Goal: Task Accomplishment & Management: Complete application form

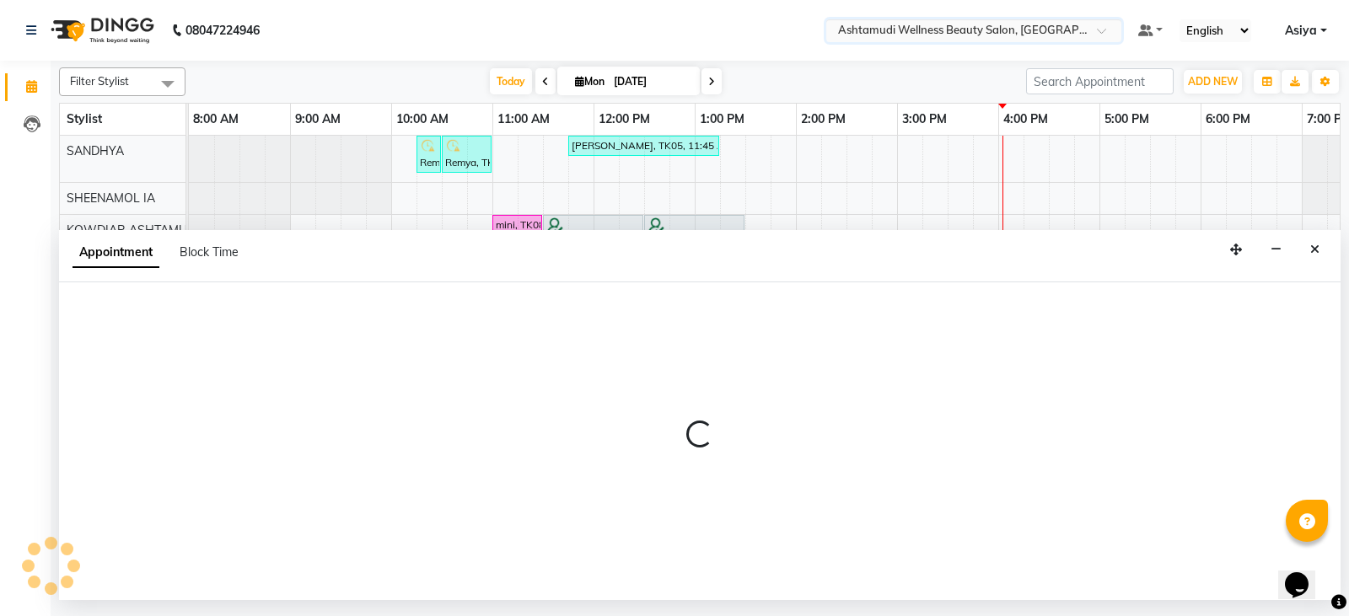
select select "41198"
select select "990"
select select "tentative"
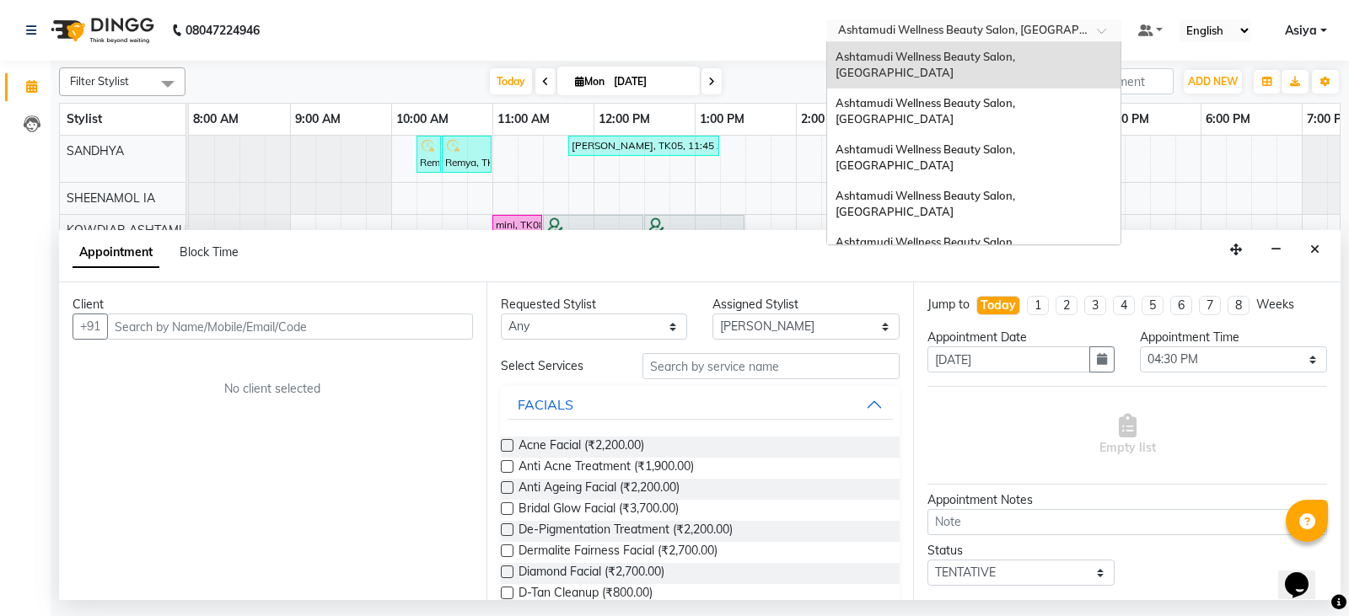
click at [1050, 20] on div "Select Location × Ashtamudi Wellness Beauty Salon, [GEOGRAPHIC_DATA]" at bounding box center [973, 30] width 295 height 23
click at [1018, 96] on span "Ashtamudi Wellness Beauty Salon, [GEOGRAPHIC_DATA]" at bounding box center [926, 111] width 182 height 30
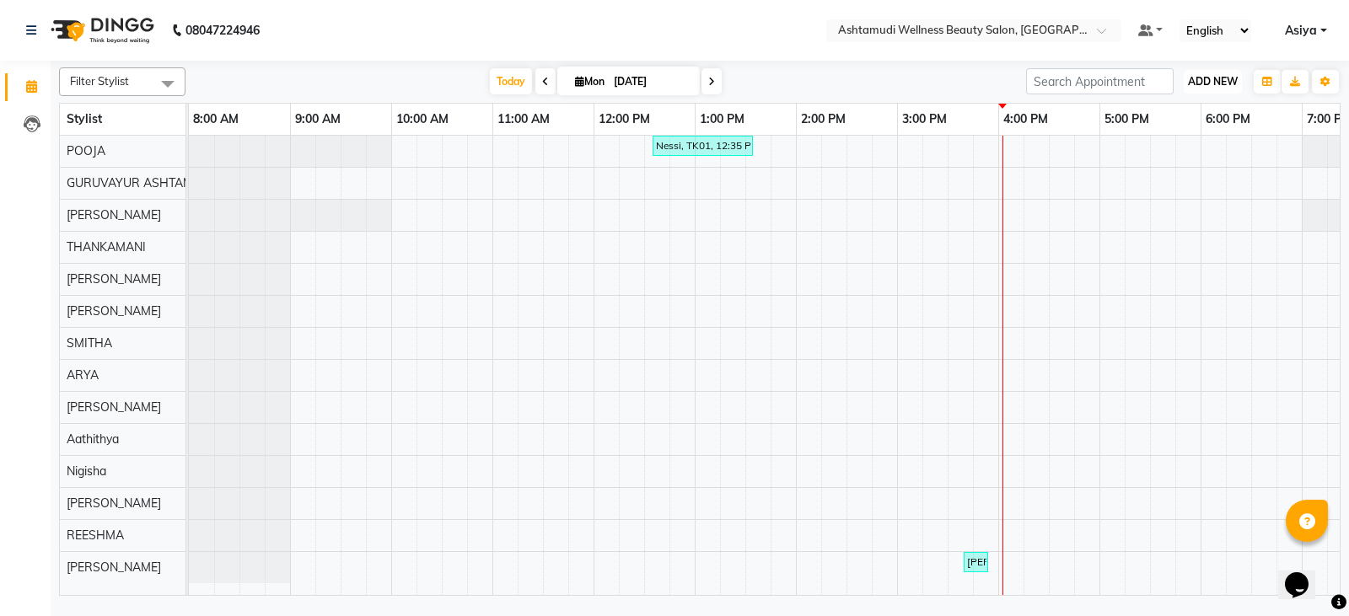
click at [1216, 88] on button "ADD NEW Toggle Dropdown" at bounding box center [1213, 82] width 58 height 24
click at [1176, 123] on button "Add Appointment" at bounding box center [1174, 114] width 133 height 22
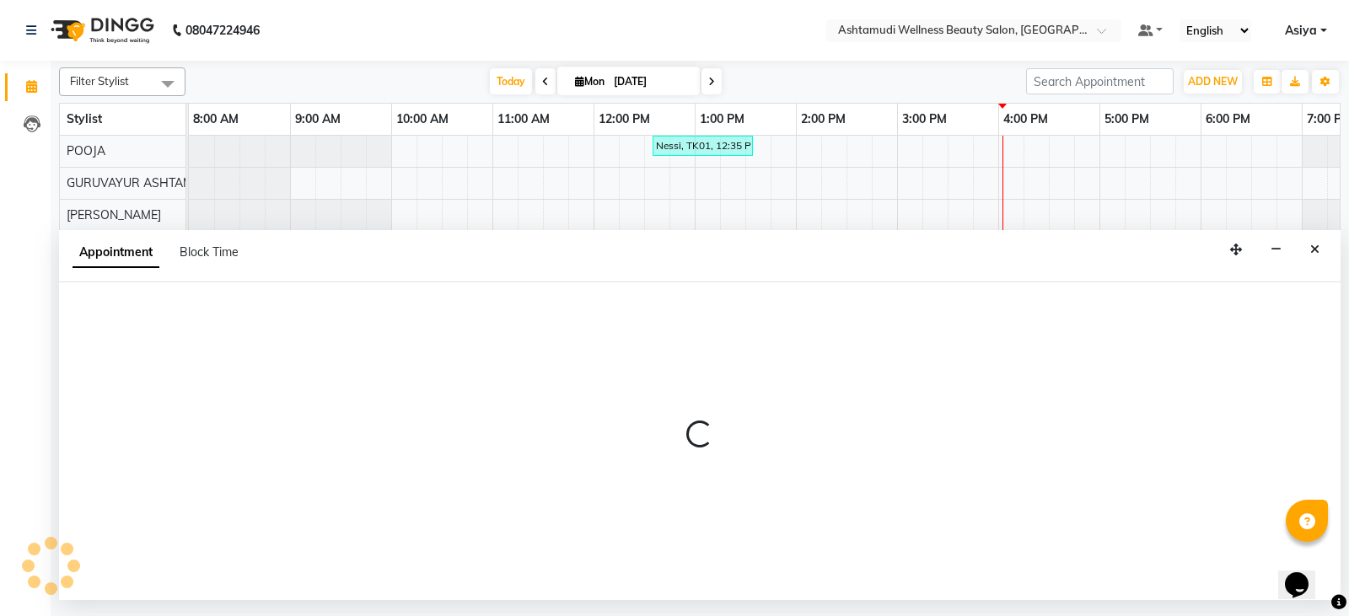
select select "540"
select select "tentative"
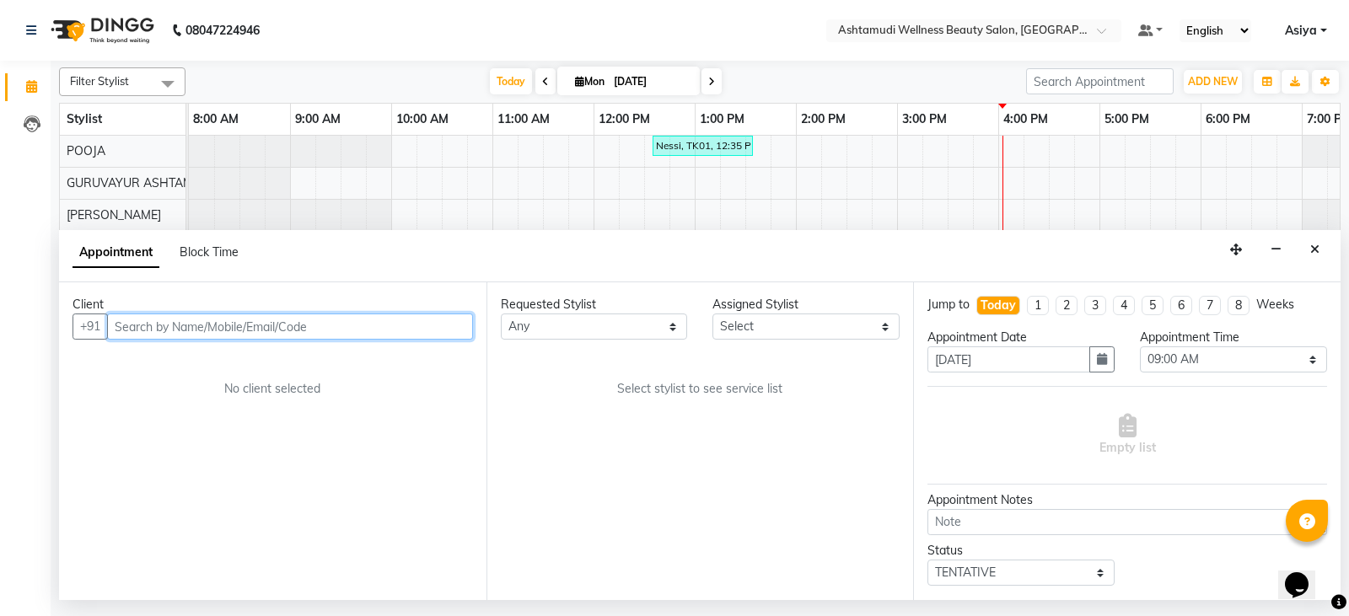
click at [217, 318] on input "text" at bounding box center [290, 327] width 366 height 26
paste input "+917907633776"
click at [134, 316] on input "+917907633776" at bounding box center [255, 327] width 296 height 26
type input "7907633776"
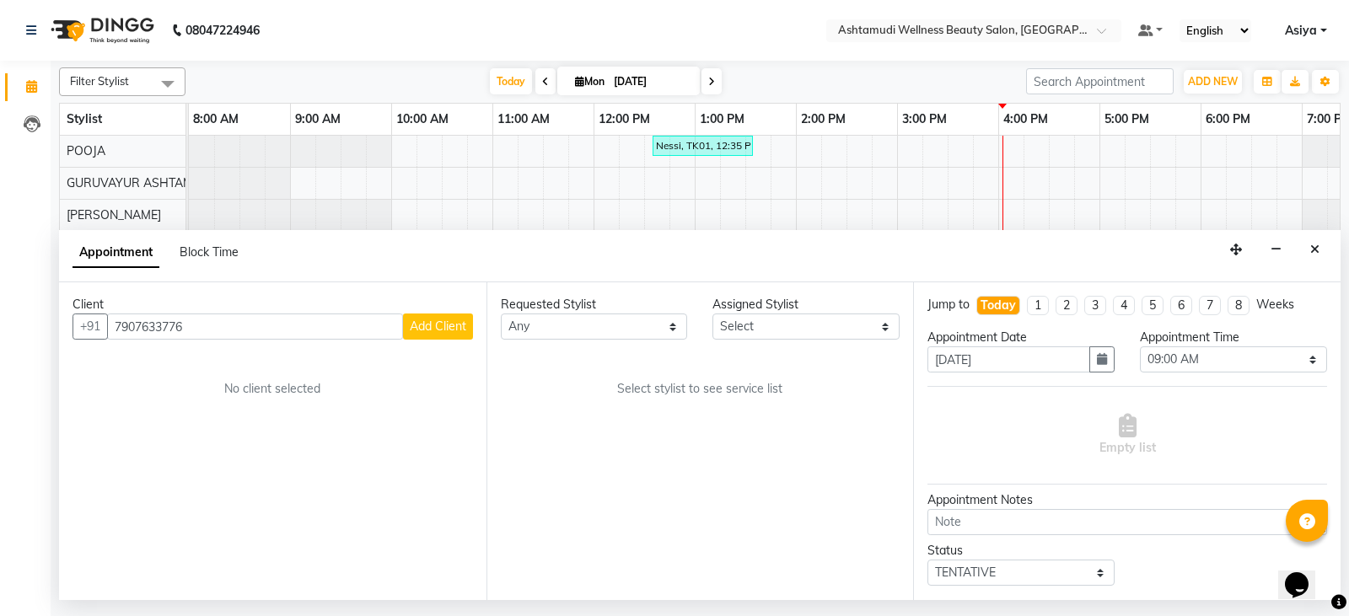
click at [444, 325] on span "Add Client" at bounding box center [438, 326] width 56 height 15
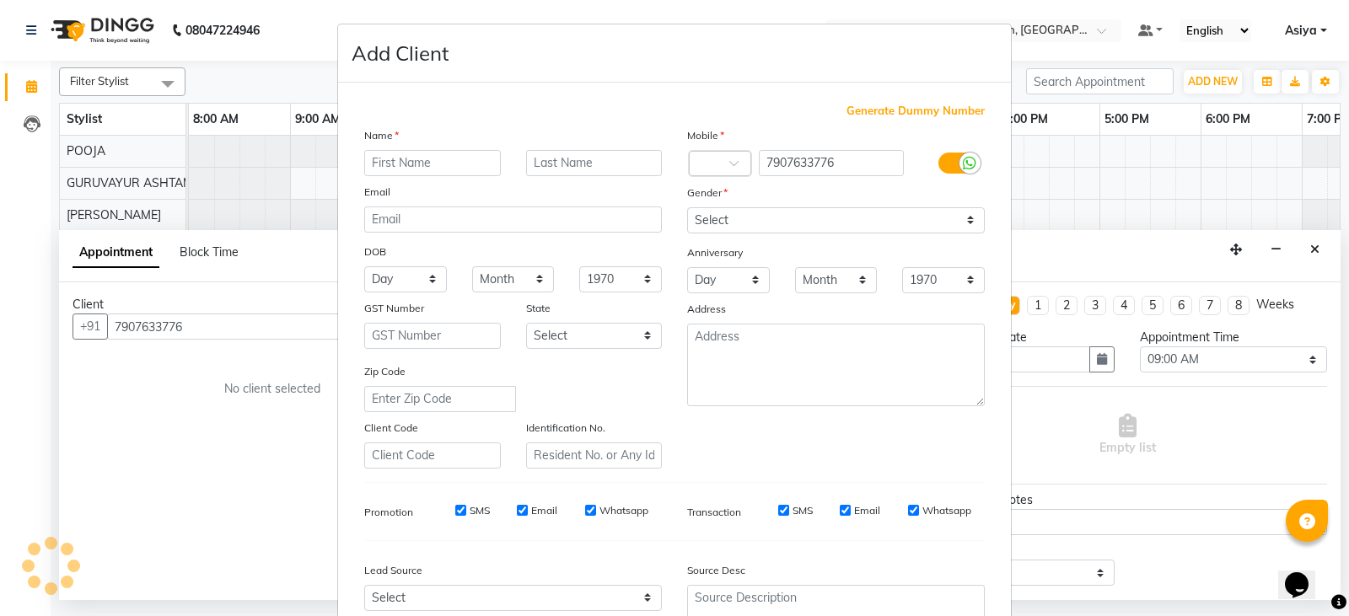
click at [440, 160] on input "text" at bounding box center [432, 163] width 137 height 26
type input "Rekha"
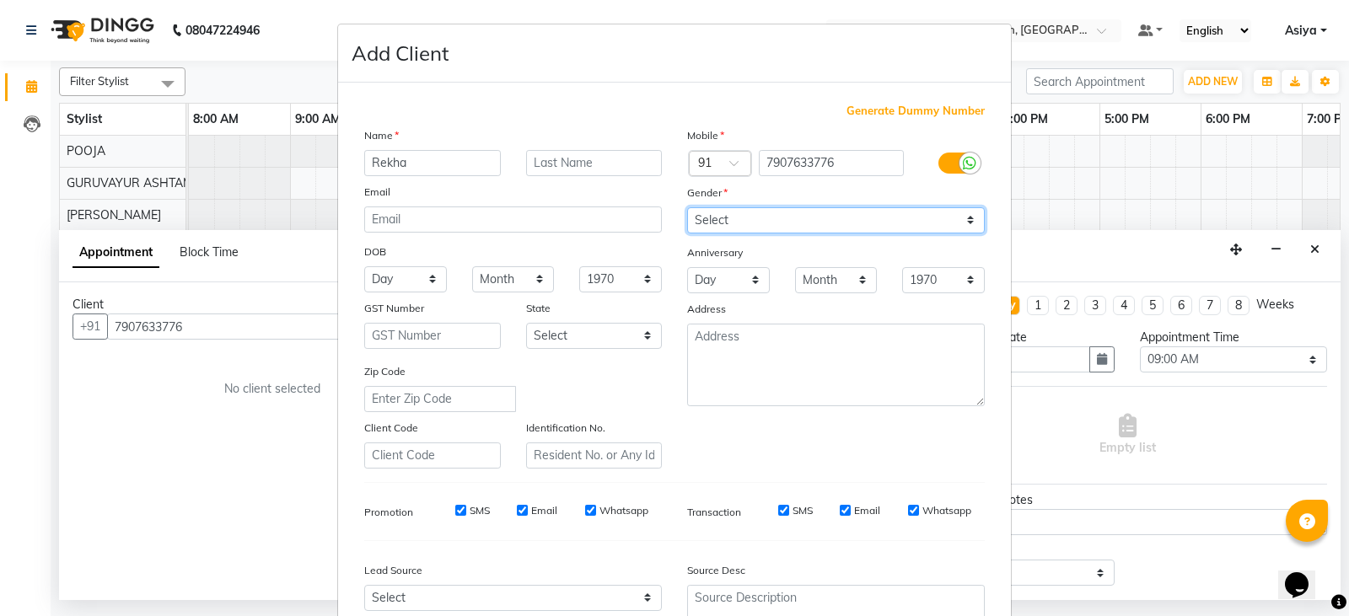
click at [732, 221] on select "Select Male Female Other Prefer Not To Say" at bounding box center [836, 220] width 298 height 26
click at [687, 207] on select "Select Male Female Other Prefer Not To Say" at bounding box center [836, 220] width 298 height 26
click at [729, 212] on select "Select Male Female Other Prefer Not To Say" at bounding box center [836, 220] width 298 height 26
select select "female"
click at [687, 207] on select "Select Male Female Other Prefer Not To Say" at bounding box center [836, 220] width 298 height 26
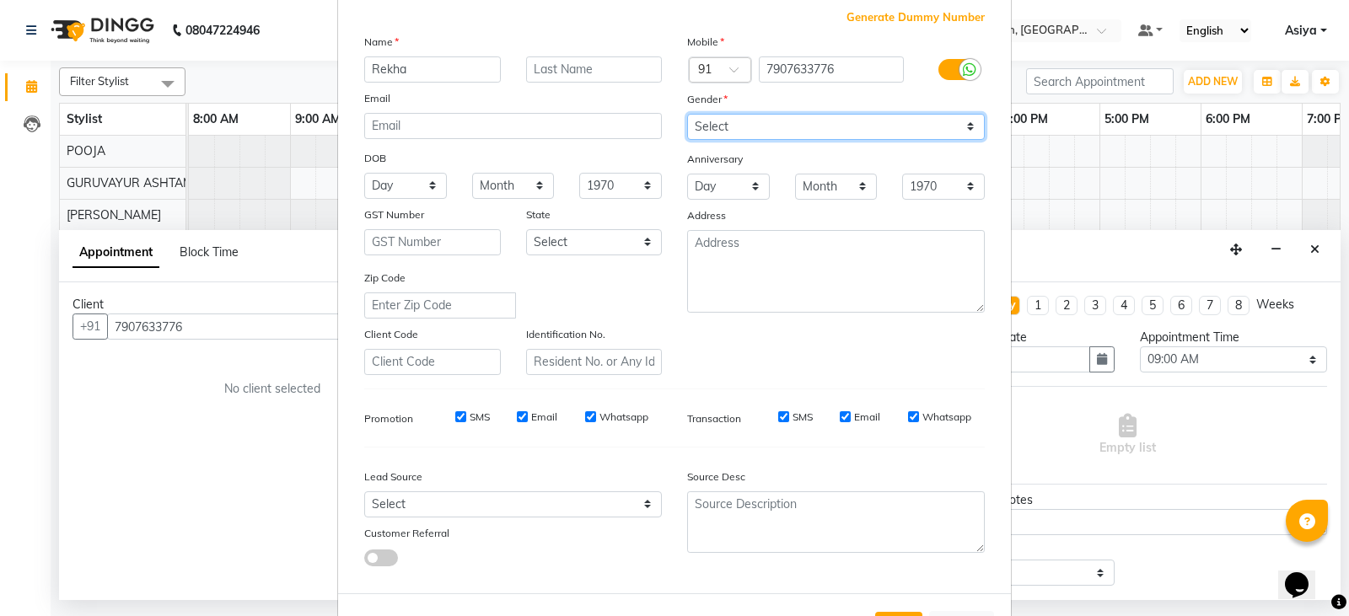
scroll to position [162, 0]
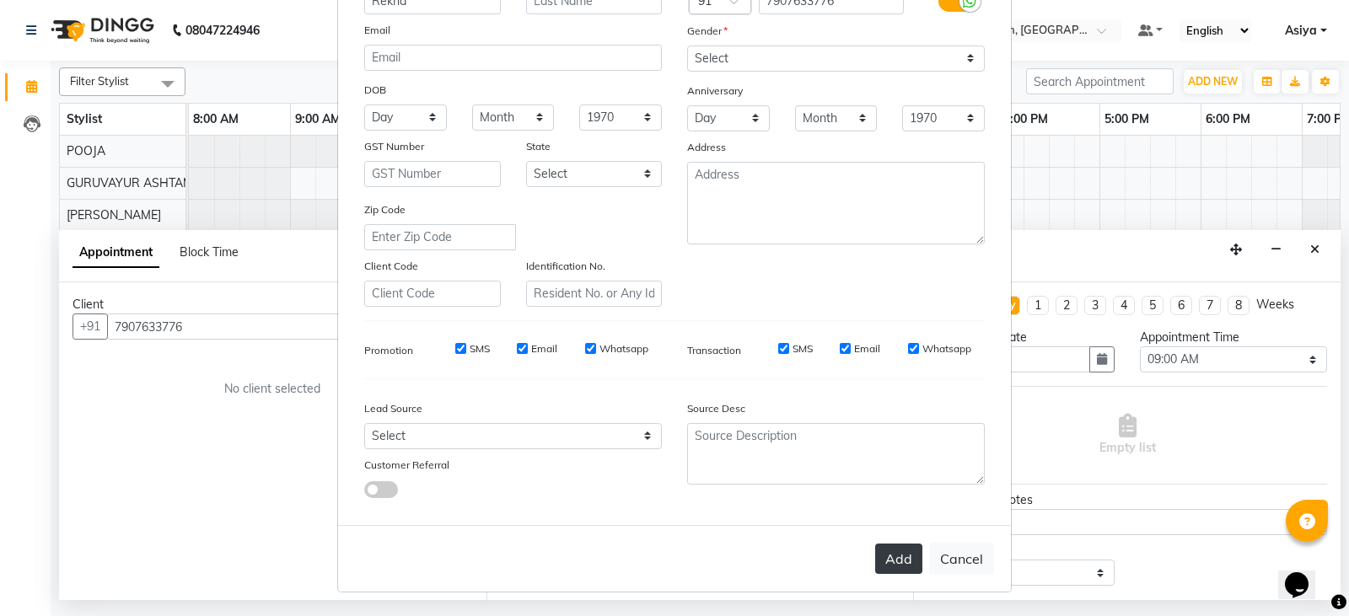
click at [889, 567] on button "Add" at bounding box center [898, 559] width 47 height 30
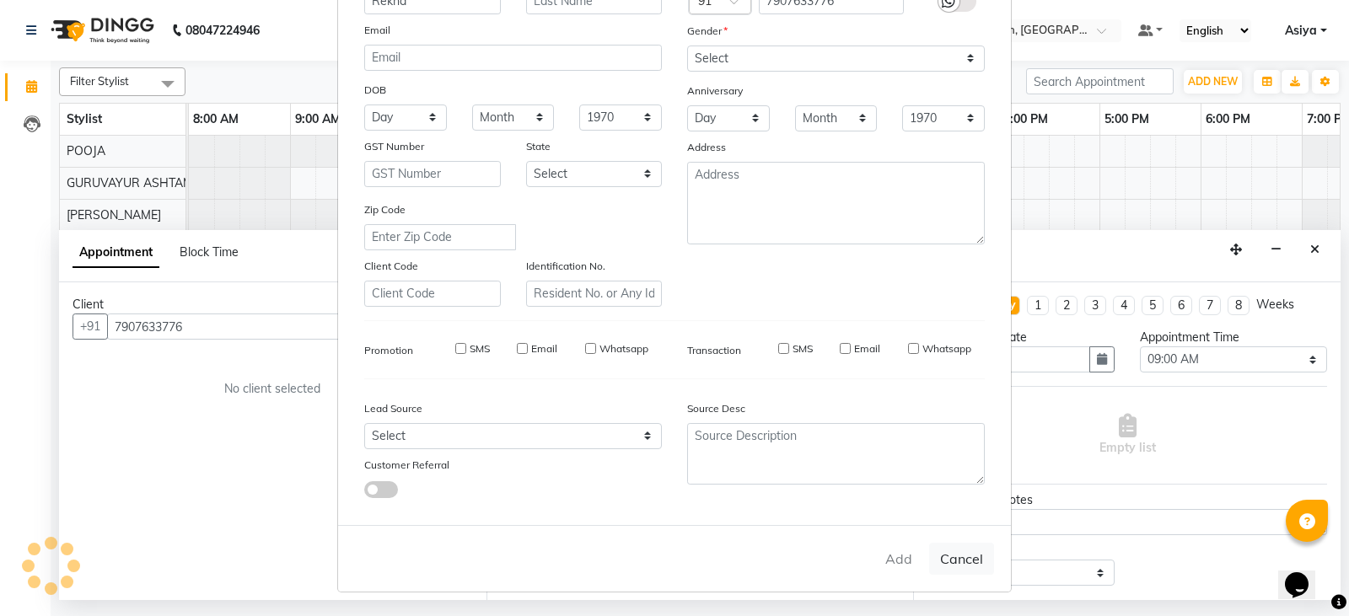
type input "79******76"
select select
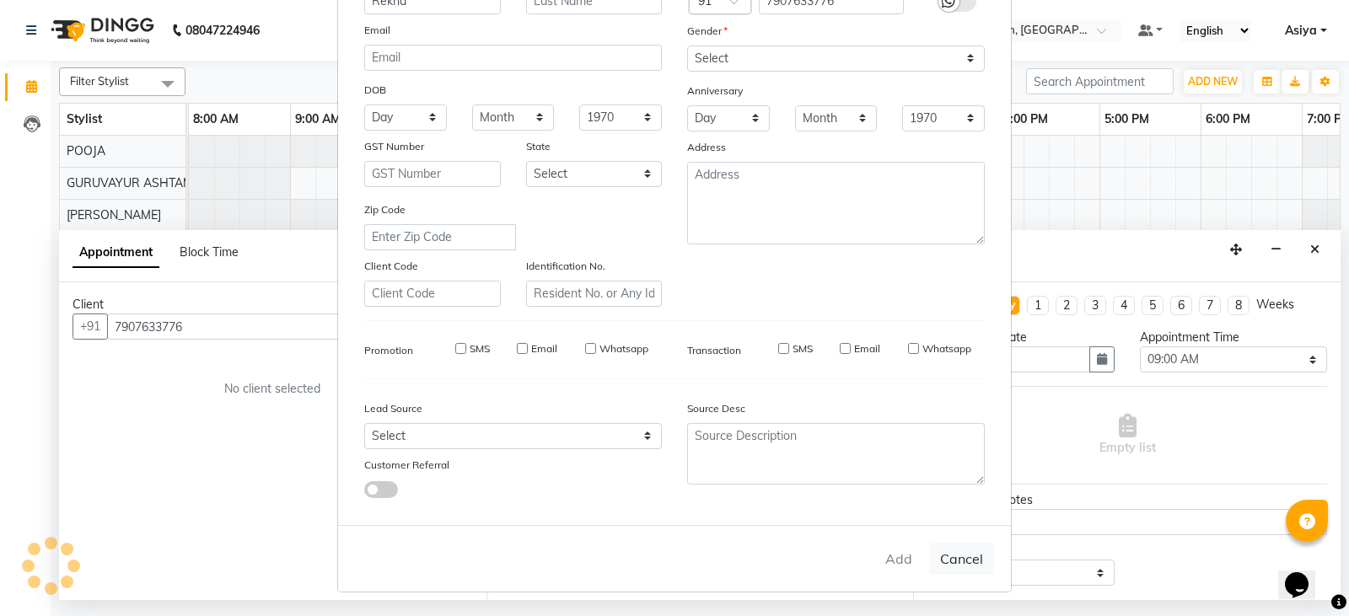
select select
checkbox input "false"
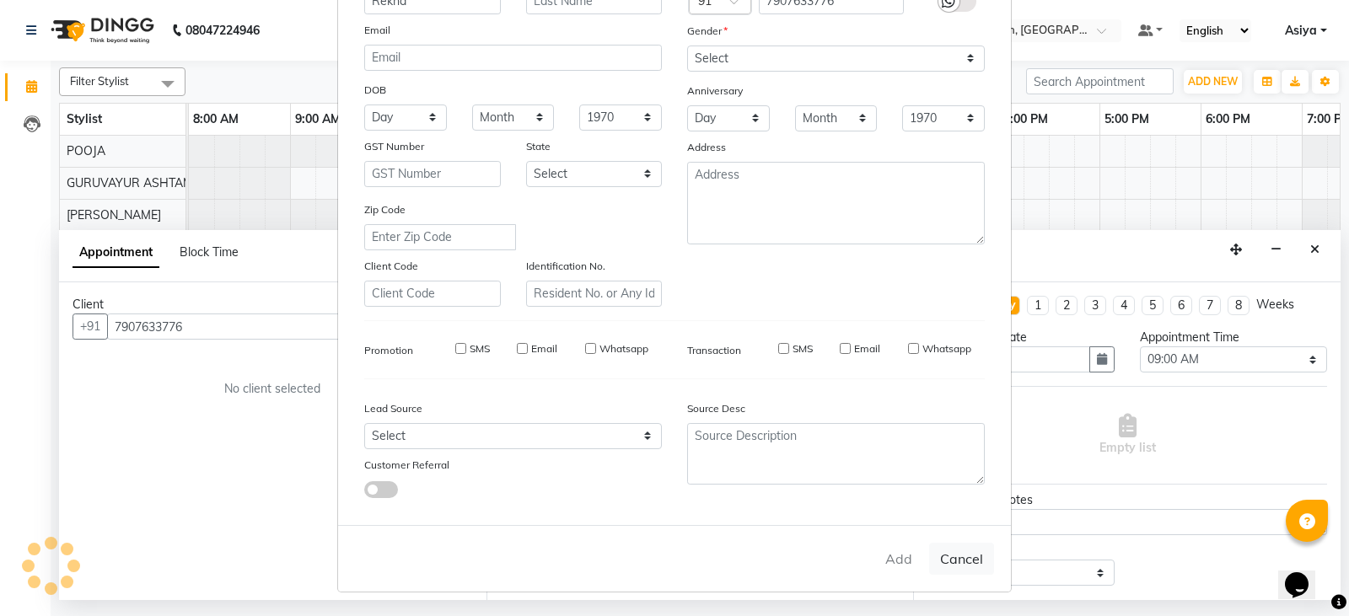
checkbox input "false"
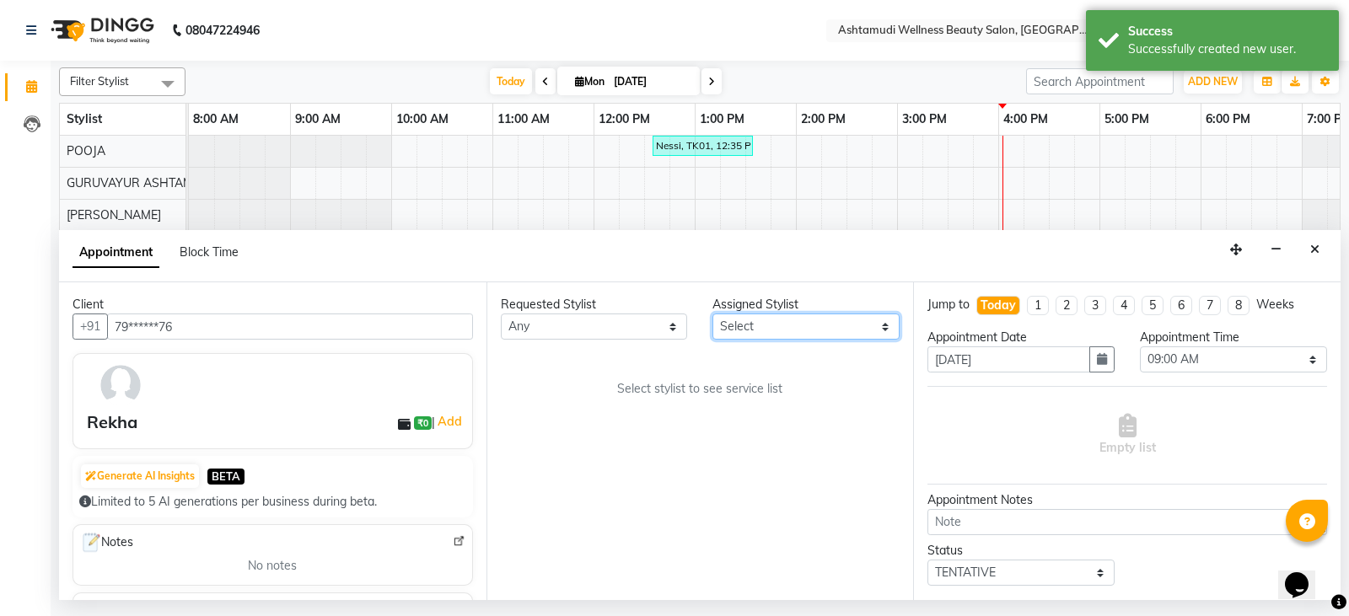
drag, startPoint x: 780, startPoint y: 324, endPoint x: 780, endPoint y: 314, distance: 10.1
click at [780, 324] on select "Select Aathithya ANILA Anjana Das ARYA GURUVAYUR ASHTAMUDI NEETHU Nigisha POOJA…" at bounding box center [805, 327] width 187 height 26
select select "27526"
click at [712, 314] on select "Select Aathithya ANILA Anjana Das ARYA GURUVAYUR ASHTAMUDI NEETHU Nigisha POOJA…" at bounding box center [805, 327] width 187 height 26
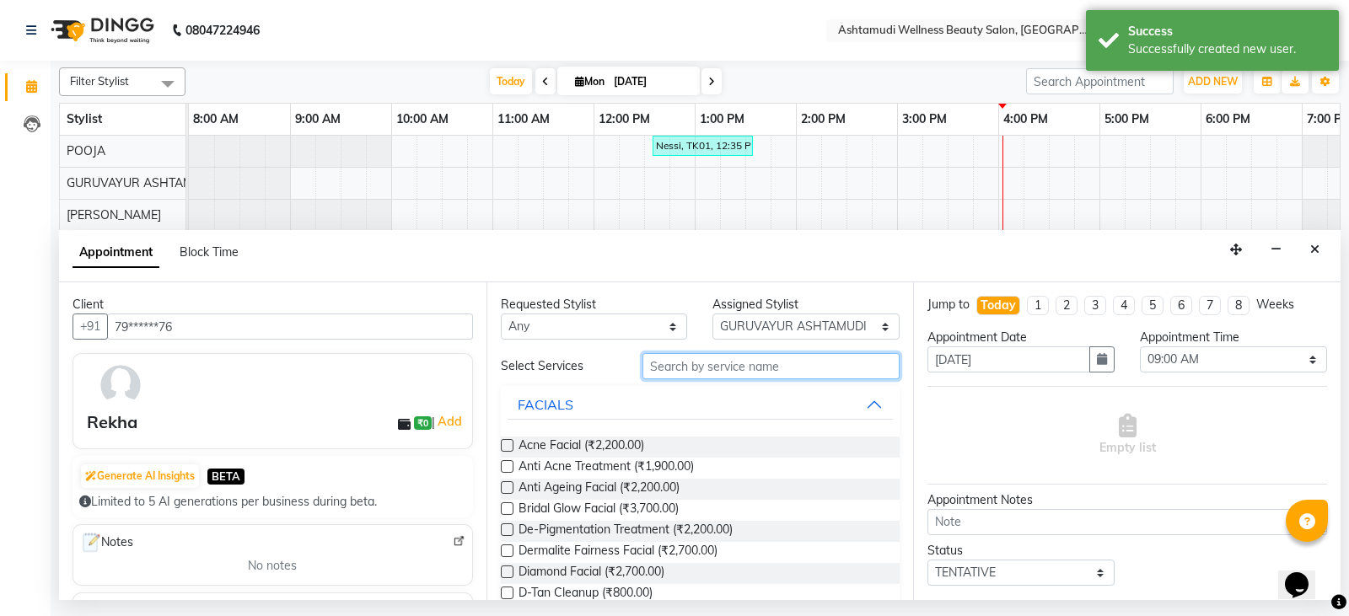
click at [763, 368] on input "text" at bounding box center [771, 366] width 258 height 26
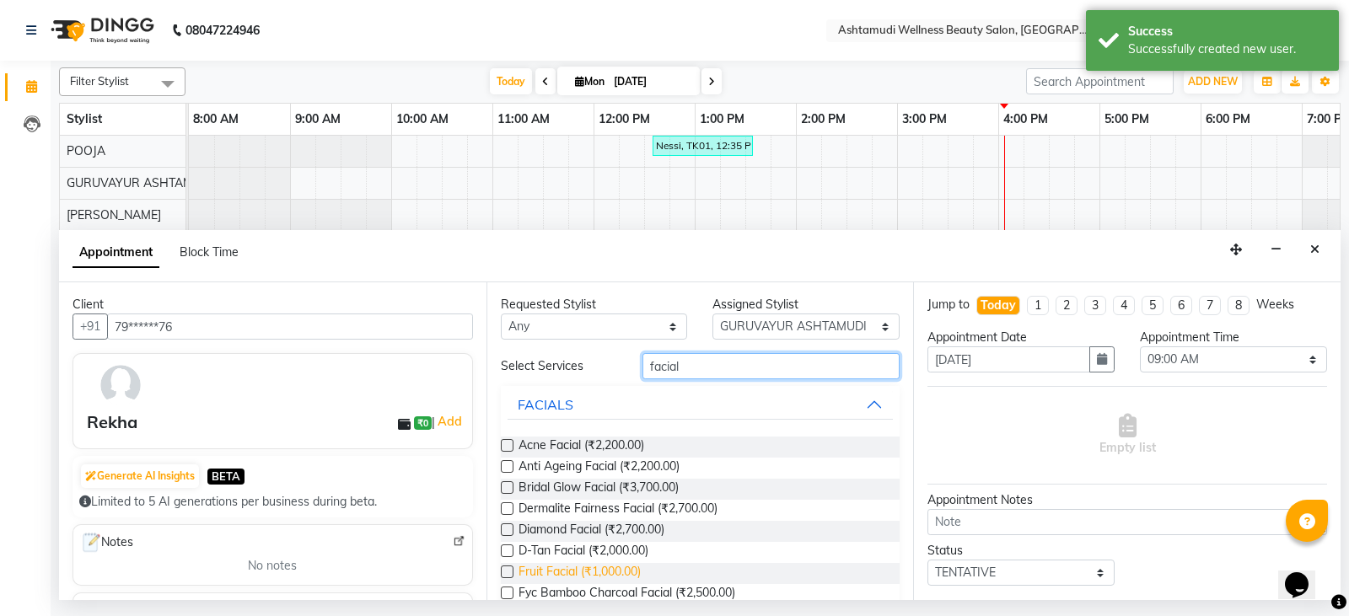
type input "facial"
click at [551, 565] on span "Fruit Facial (₹1,000.00)" at bounding box center [579, 573] width 122 height 21
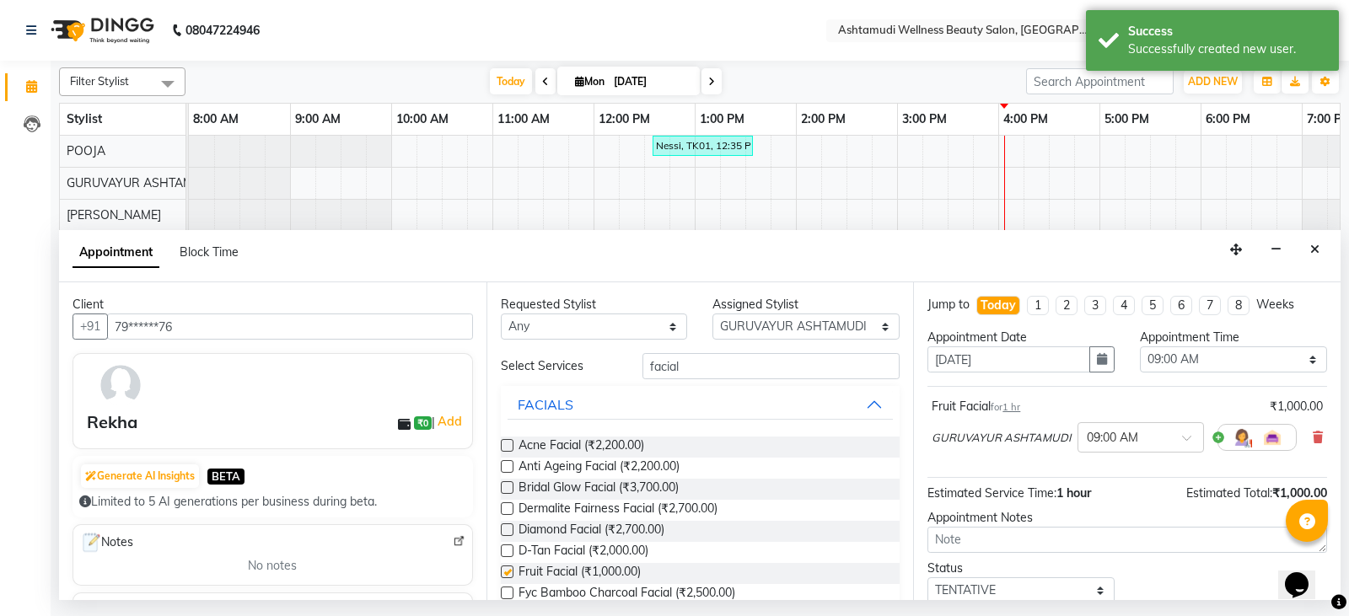
checkbox input "false"
click at [1189, 360] on select "Select 09:00 AM 09:15 AM 09:30 AM 09:45 AM 10:00 AM 10:15 AM 10:30 AM 10:45 AM …" at bounding box center [1233, 359] width 187 height 26
click at [1140, 346] on select "Select 09:00 AM 09:15 AM 09:30 AM 09:45 AM 10:00 AM 10:15 AM 10:30 AM 10:45 AM …" at bounding box center [1233, 359] width 187 height 26
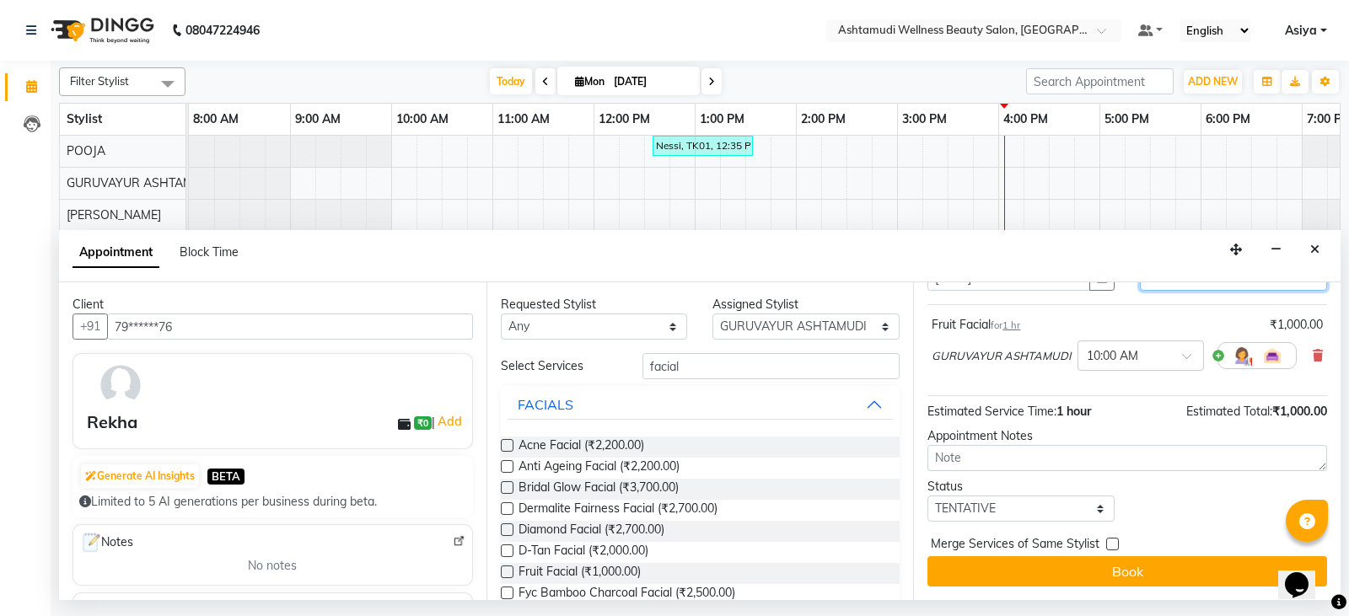
scroll to position [0, 0]
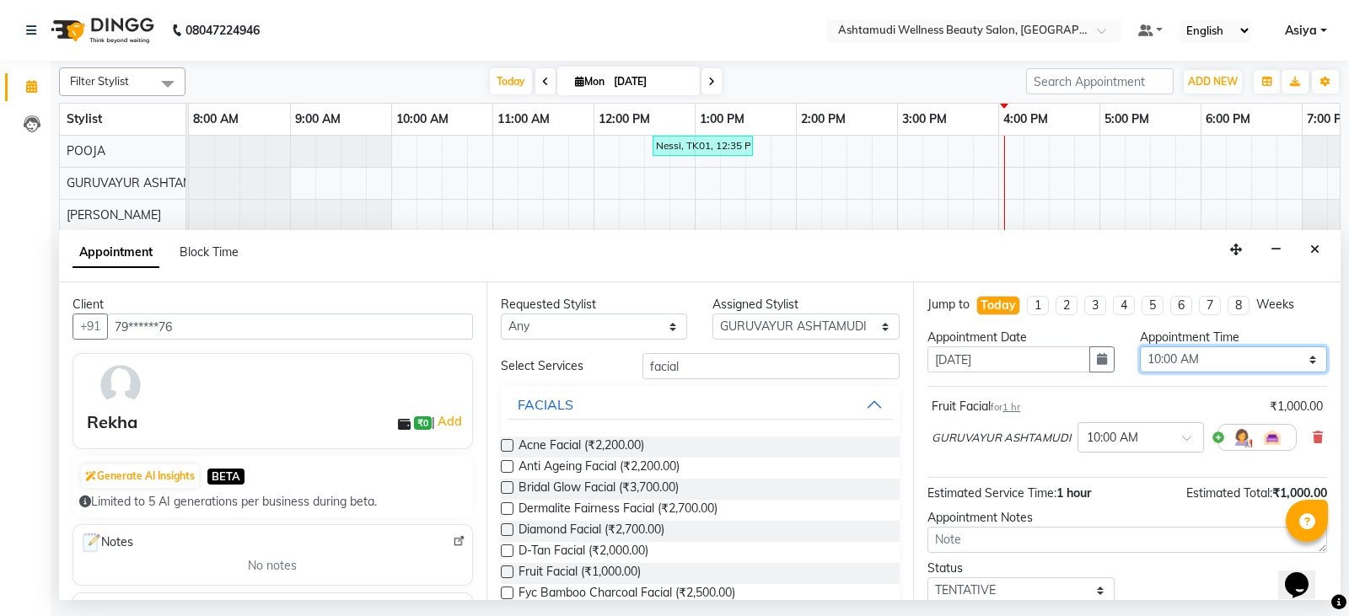
click at [1229, 362] on select "Select 09:00 AM 09:15 AM 09:30 AM 09:45 AM 10:00 AM 10:15 AM 10:30 AM 10:45 AM …" at bounding box center [1233, 359] width 187 height 26
select select "990"
click at [1140, 346] on select "Select 09:00 AM 09:15 AM 09:30 AM 09:45 AM 10:00 AM 10:15 AM 10:30 AM 10:45 AM …" at bounding box center [1233, 359] width 187 height 26
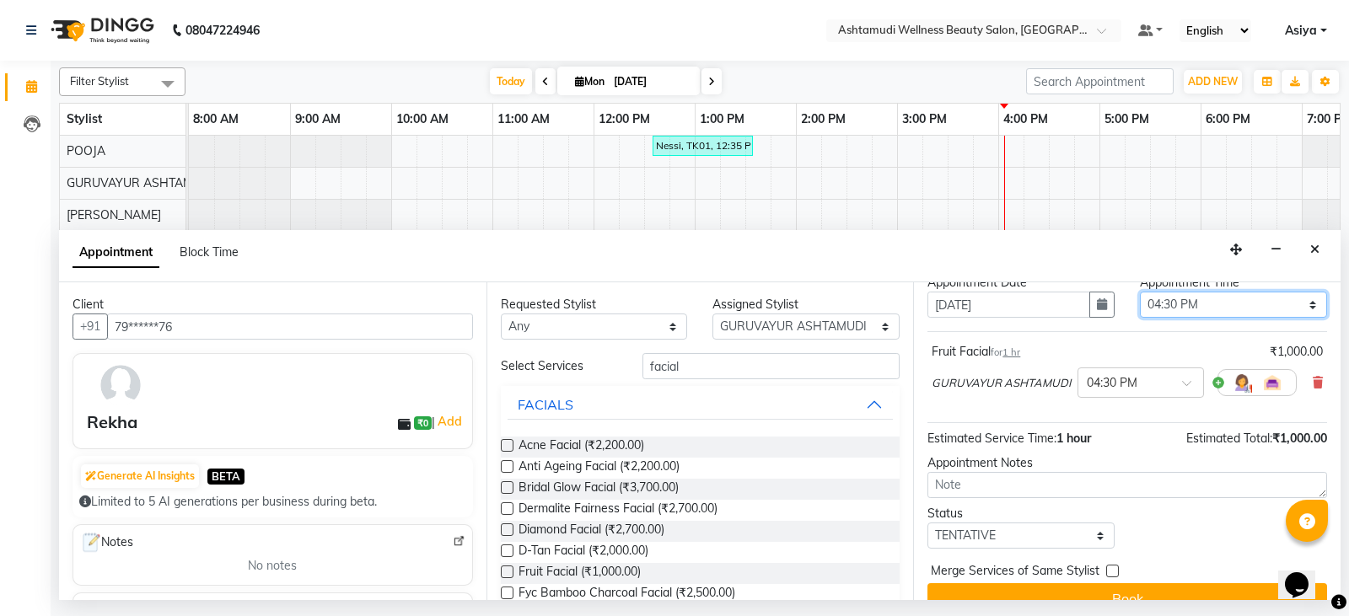
scroll to position [84, 0]
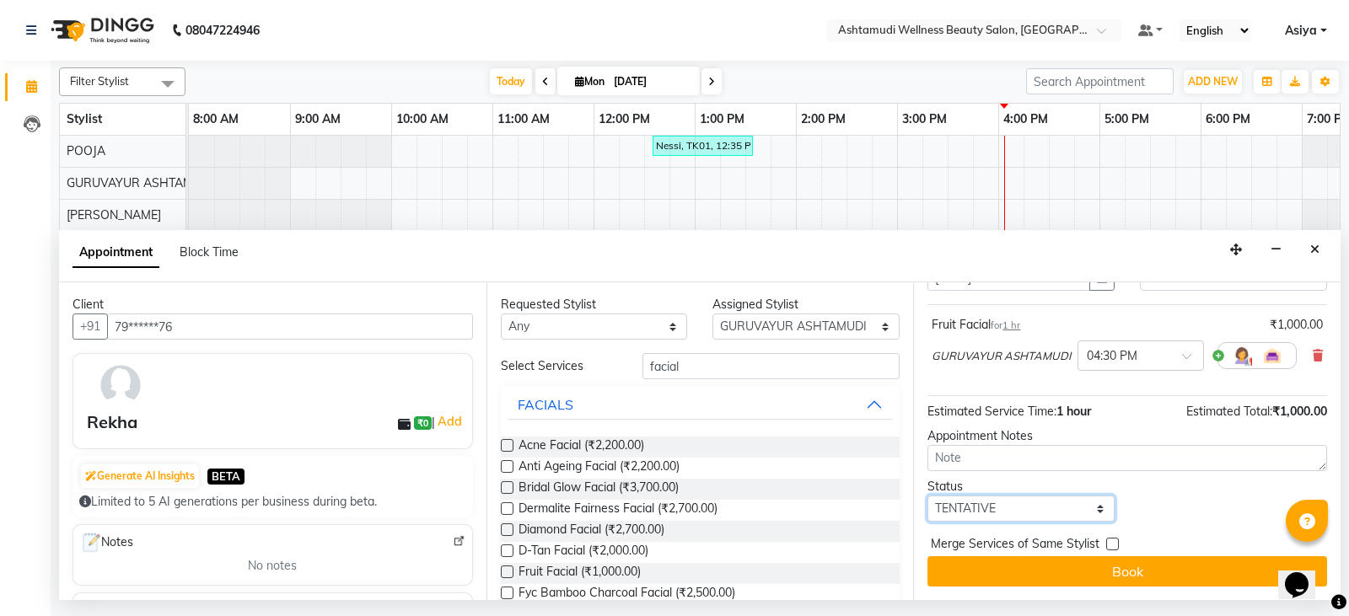
click at [1008, 497] on select "Select TENTATIVE CONFIRM CHECK-IN UPCOMING" at bounding box center [1020, 509] width 187 height 26
select select "confirm booking"
click at [927, 496] on select "Select TENTATIVE CONFIRM CHECK-IN UPCOMING" at bounding box center [1020, 509] width 187 height 26
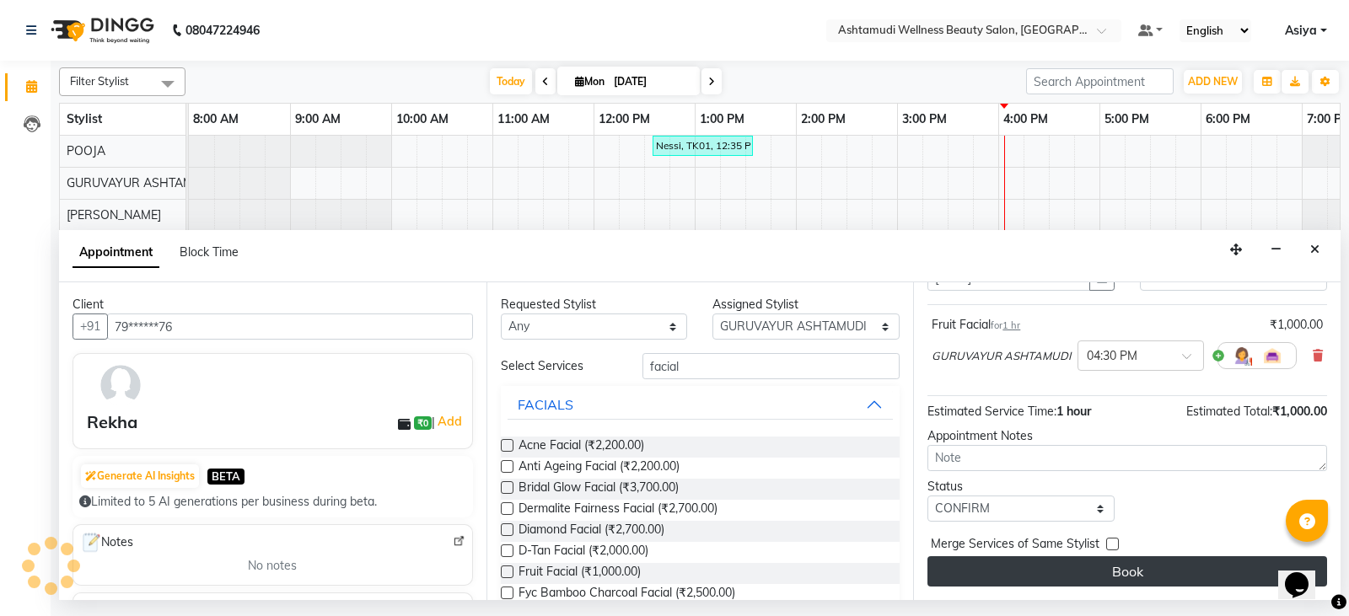
click at [1044, 581] on button "Book" at bounding box center [1127, 571] width 400 height 30
